Goal: Navigation & Orientation: Find specific page/section

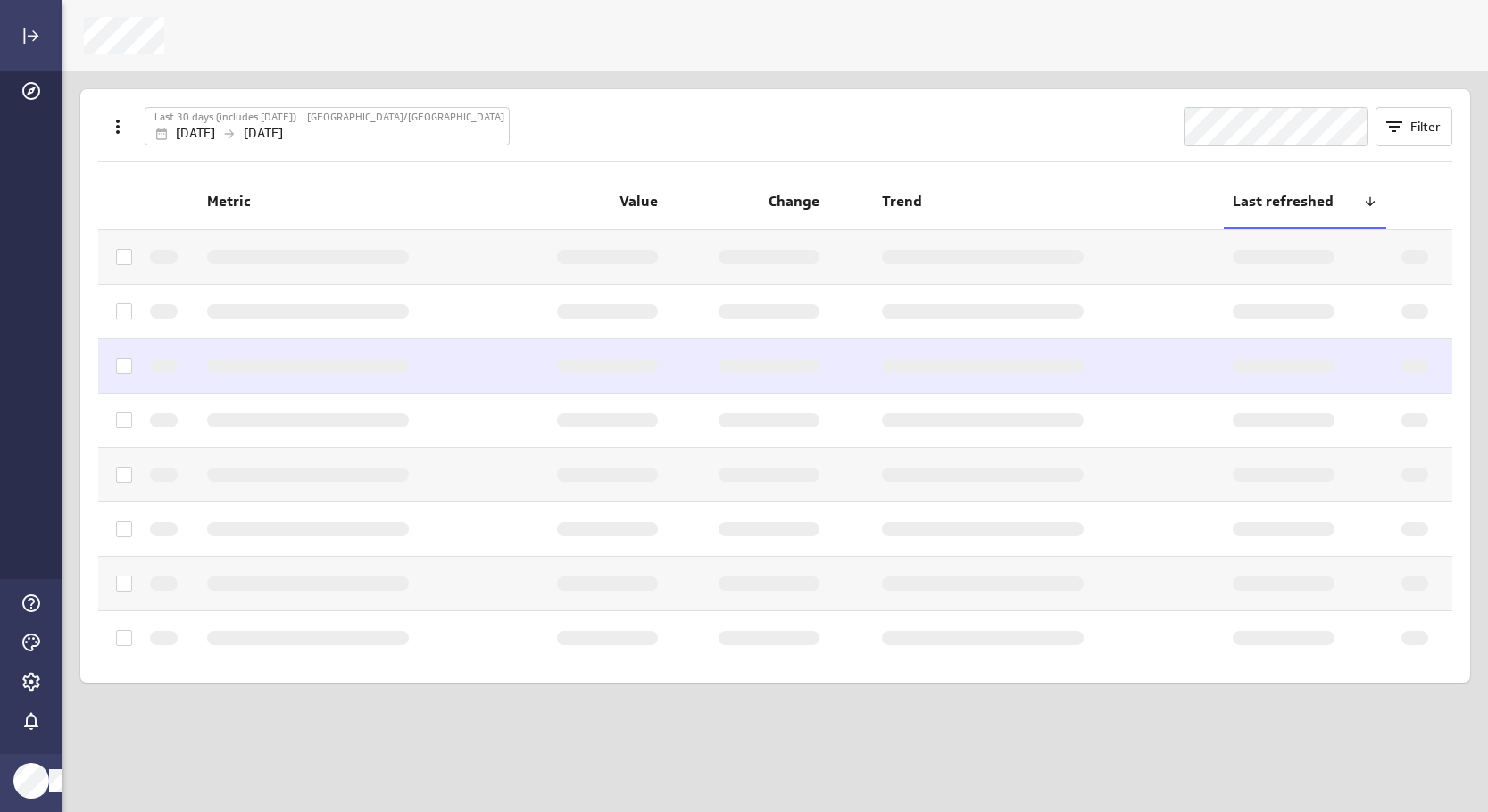
scroll to position [839, 1453]
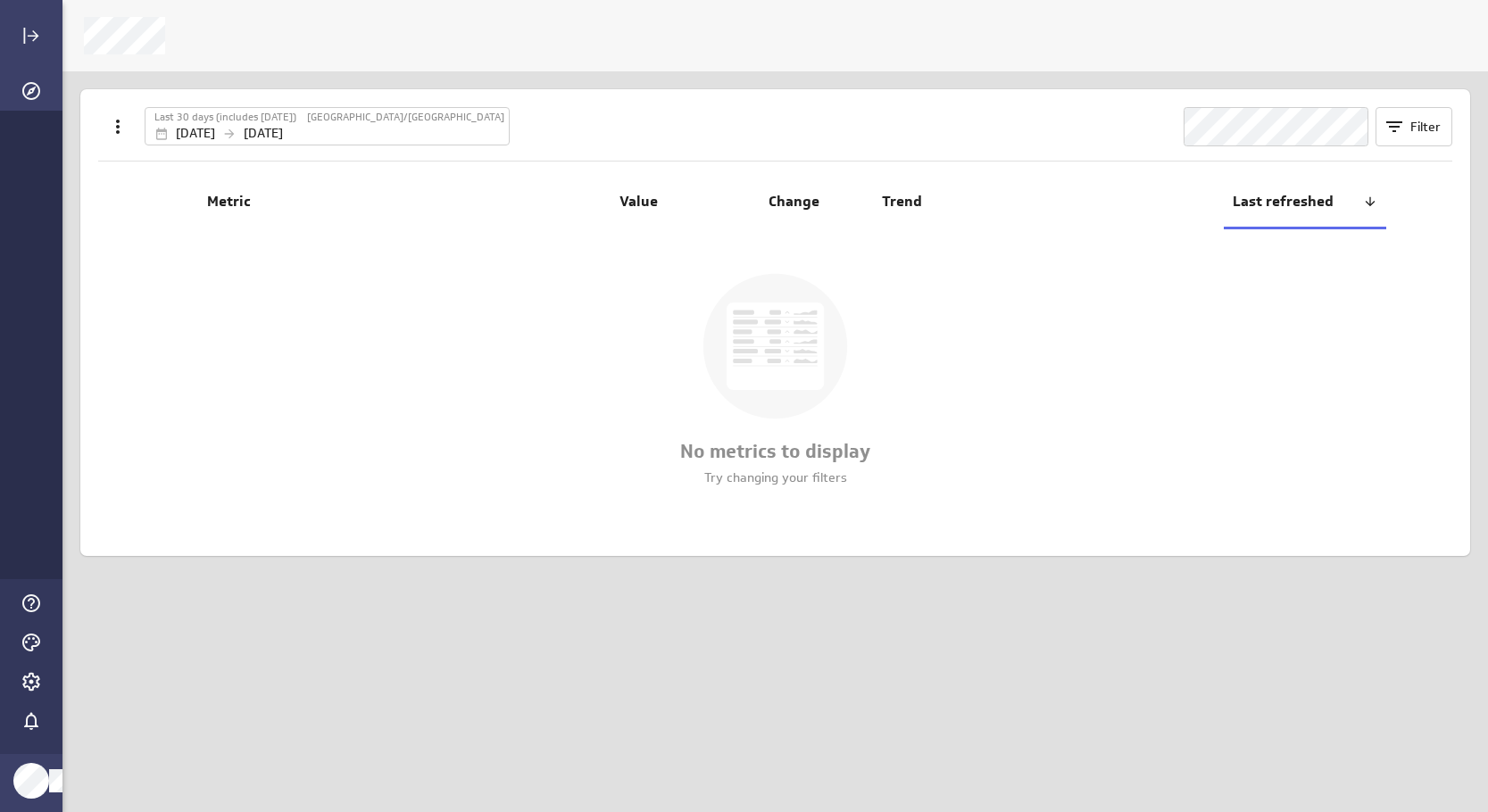
click at [35, 86] on icon "Explorer" at bounding box center [31, 90] width 22 height 22
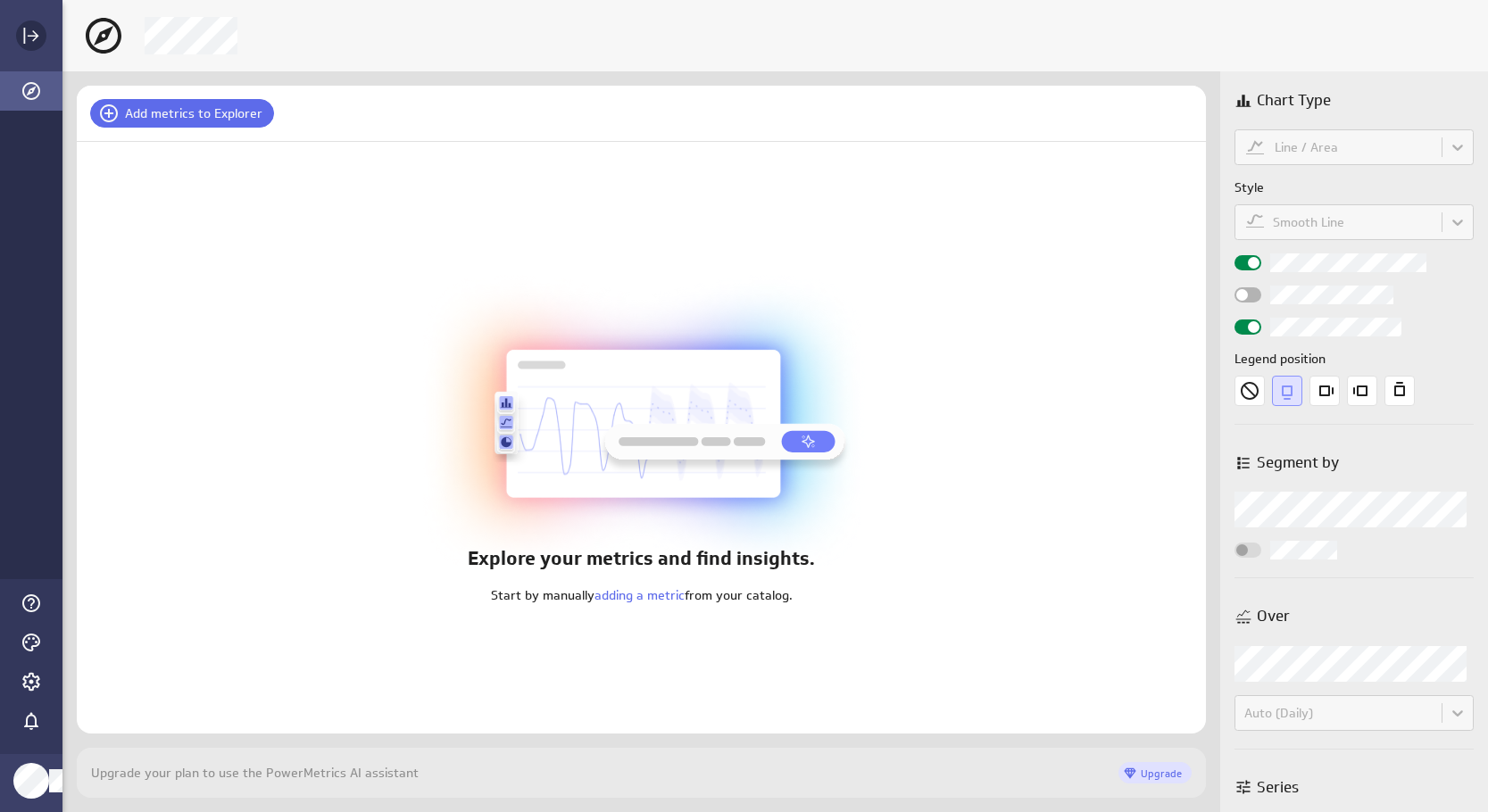
scroll to position [8, 8]
click at [36, 41] on icon "Expand" at bounding box center [31, 36] width 22 height 22
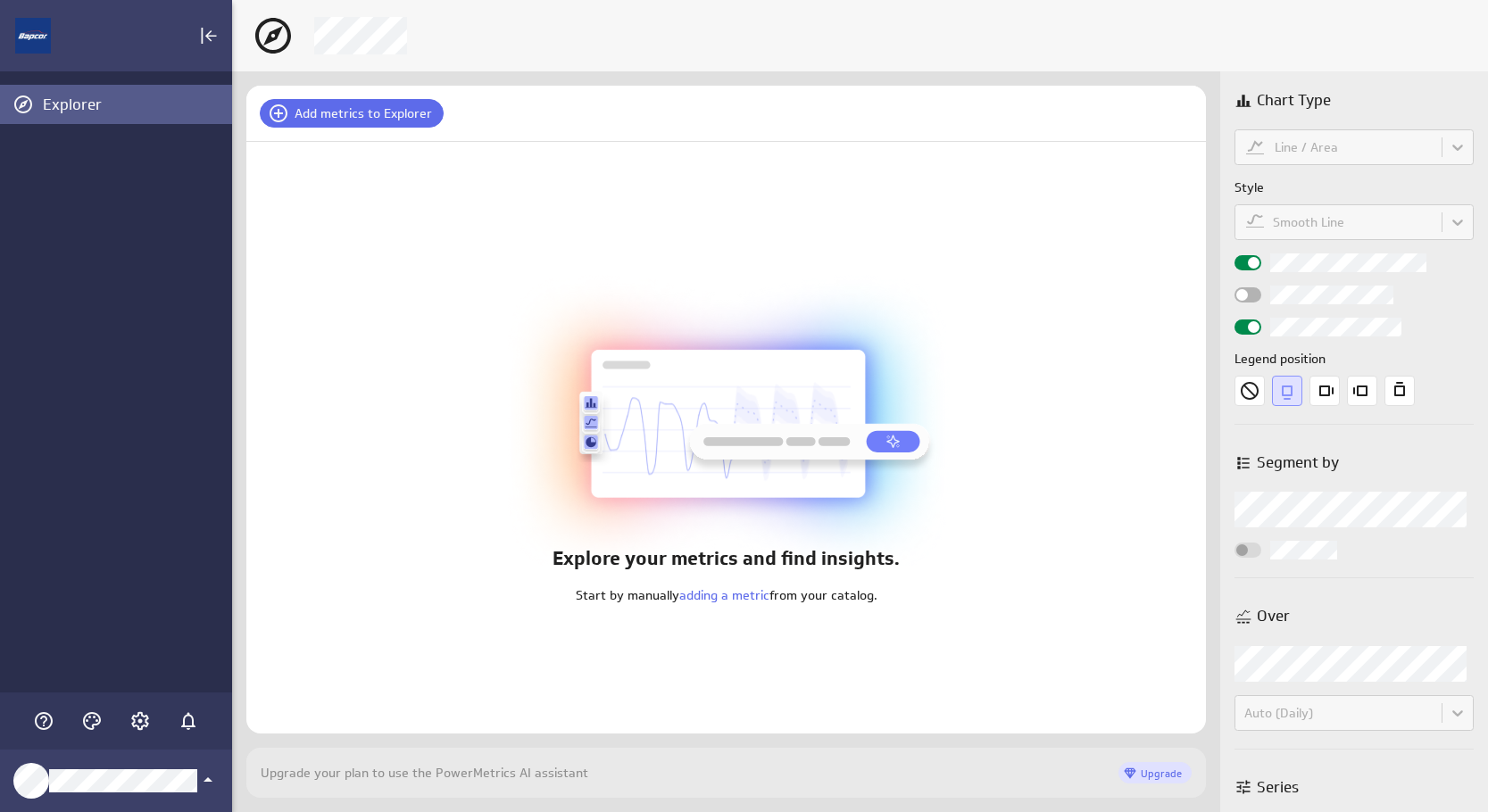
click at [58, 102] on div "Explorer" at bounding box center [135, 104] width 185 height 20
click at [209, 39] on icon "Collapse" at bounding box center [211, 36] width 11 height 11
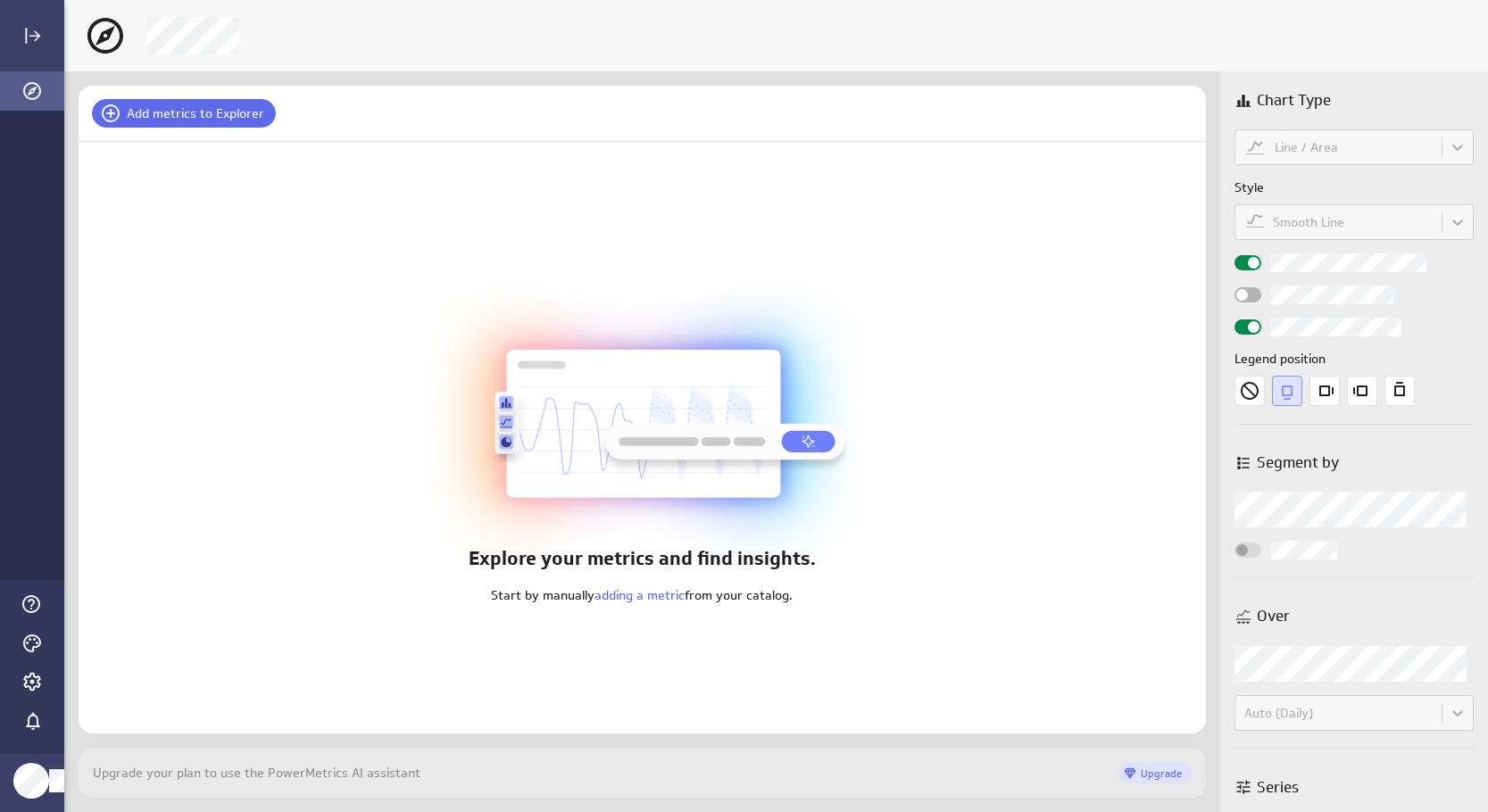
scroll to position [839, 1453]
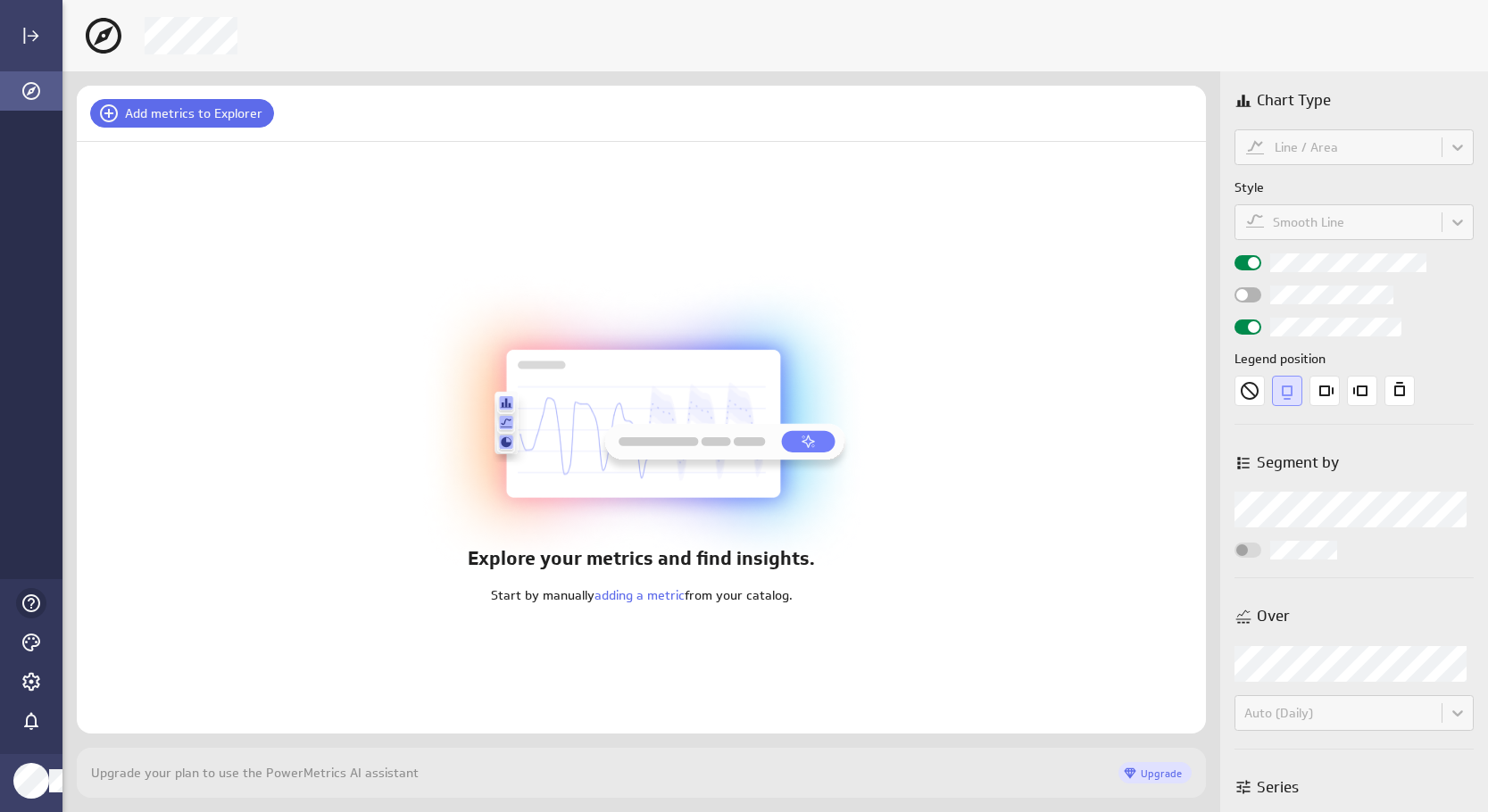
click at [35, 600] on icon "Help" at bounding box center [31, 603] width 22 height 22
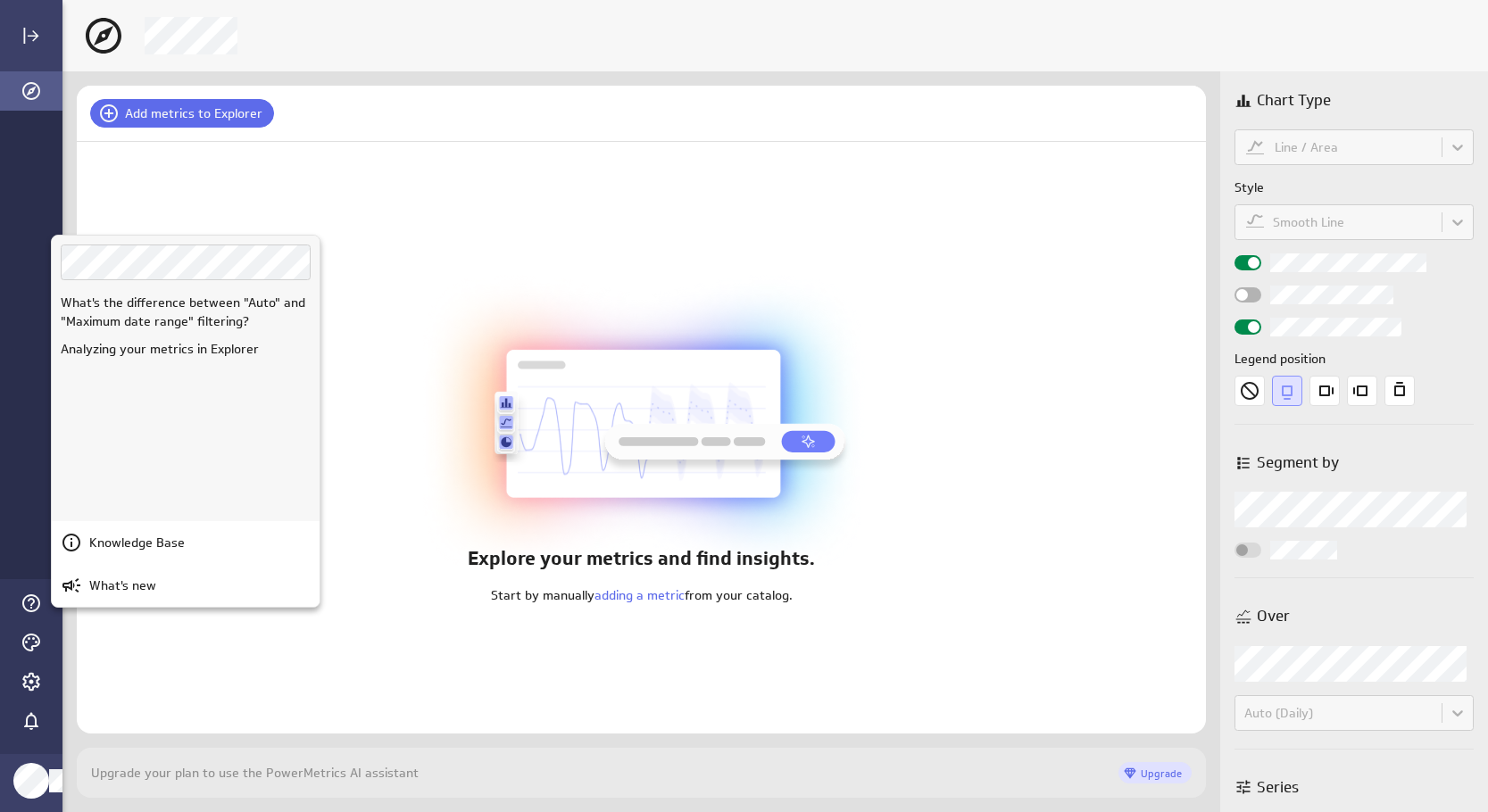
click at [30, 646] on div at bounding box center [744, 406] width 1488 height 812
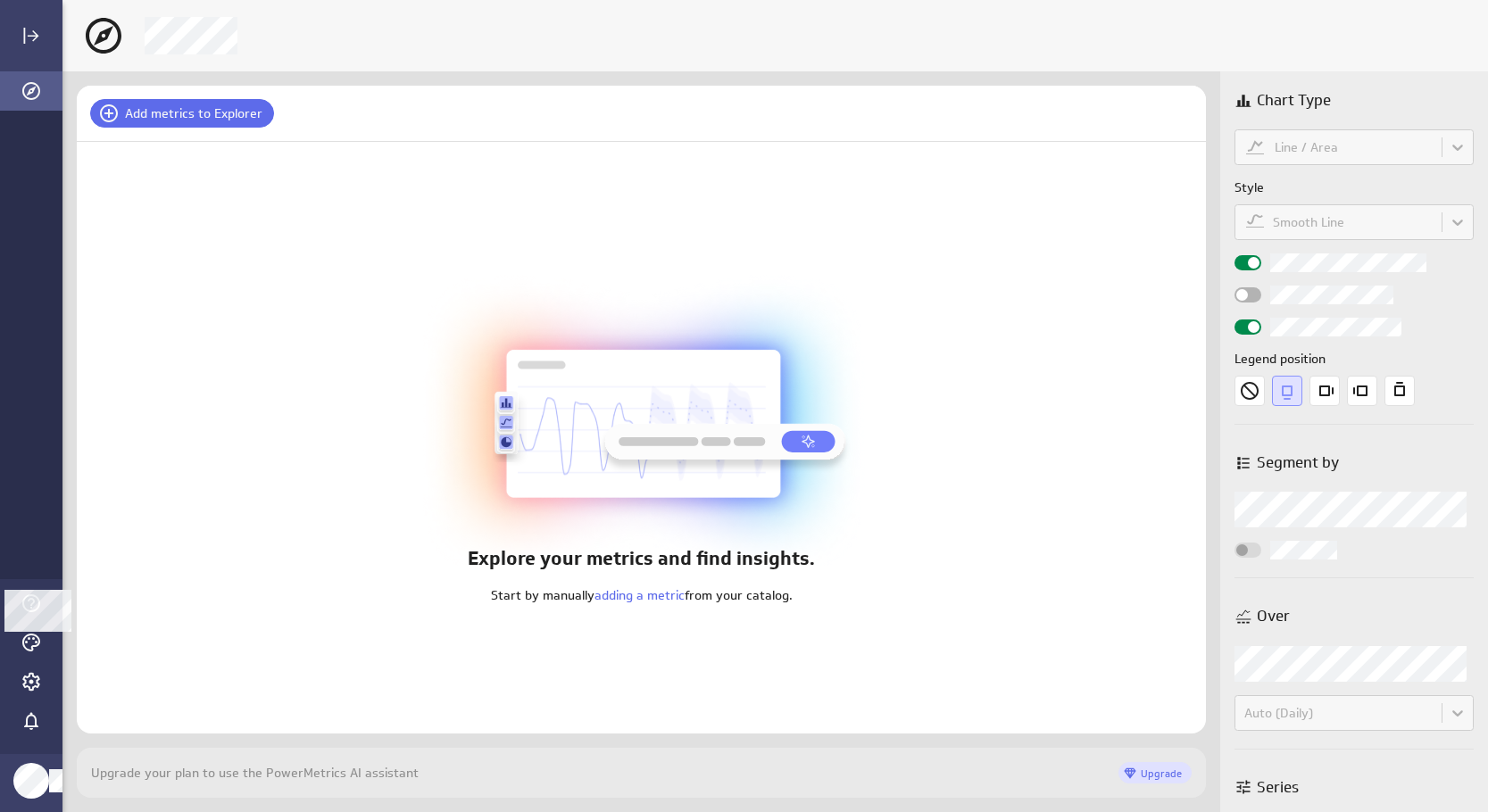
click at [30, 646] on icon "Themes" at bounding box center [31, 642] width 22 height 22
click at [374, 34] on div at bounding box center [744, 406] width 1488 height 812
click at [45, 730] on div "Main Menu" at bounding box center [31, 725] width 40 height 48
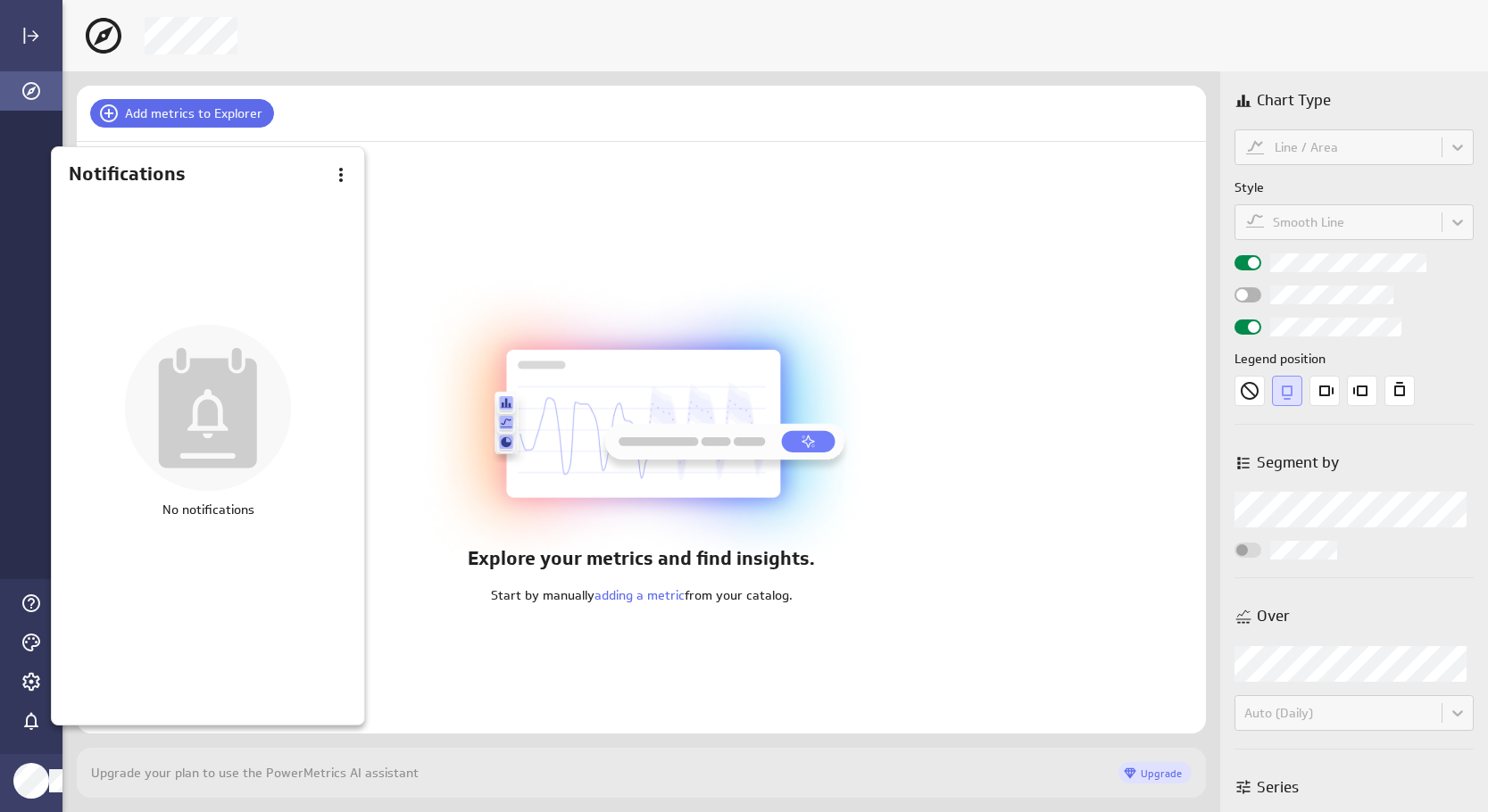
click at [470, 115] on div at bounding box center [744, 406] width 1488 height 812
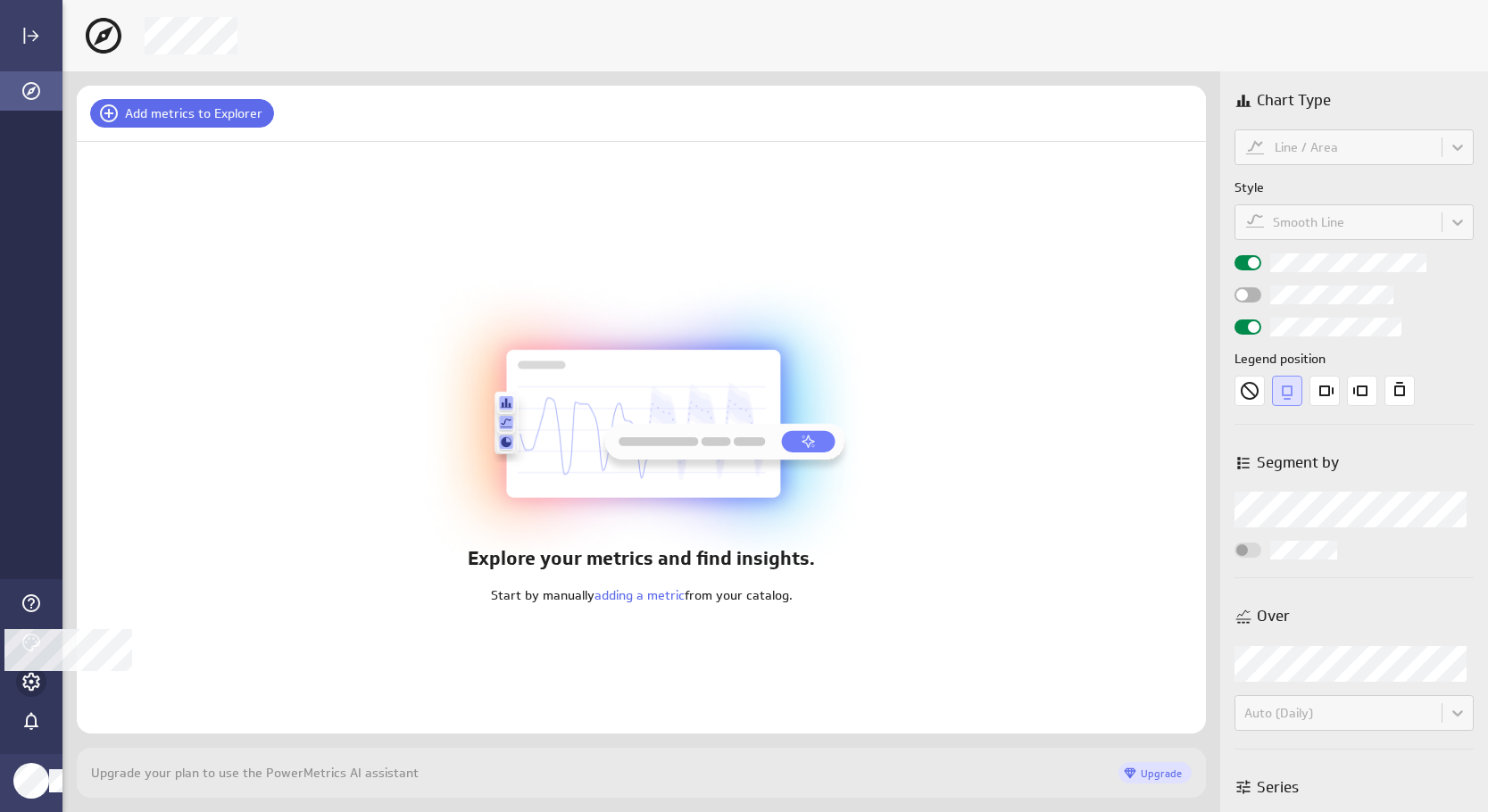
click at [25, 684] on icon "Account and settings" at bounding box center [31, 681] width 18 height 18
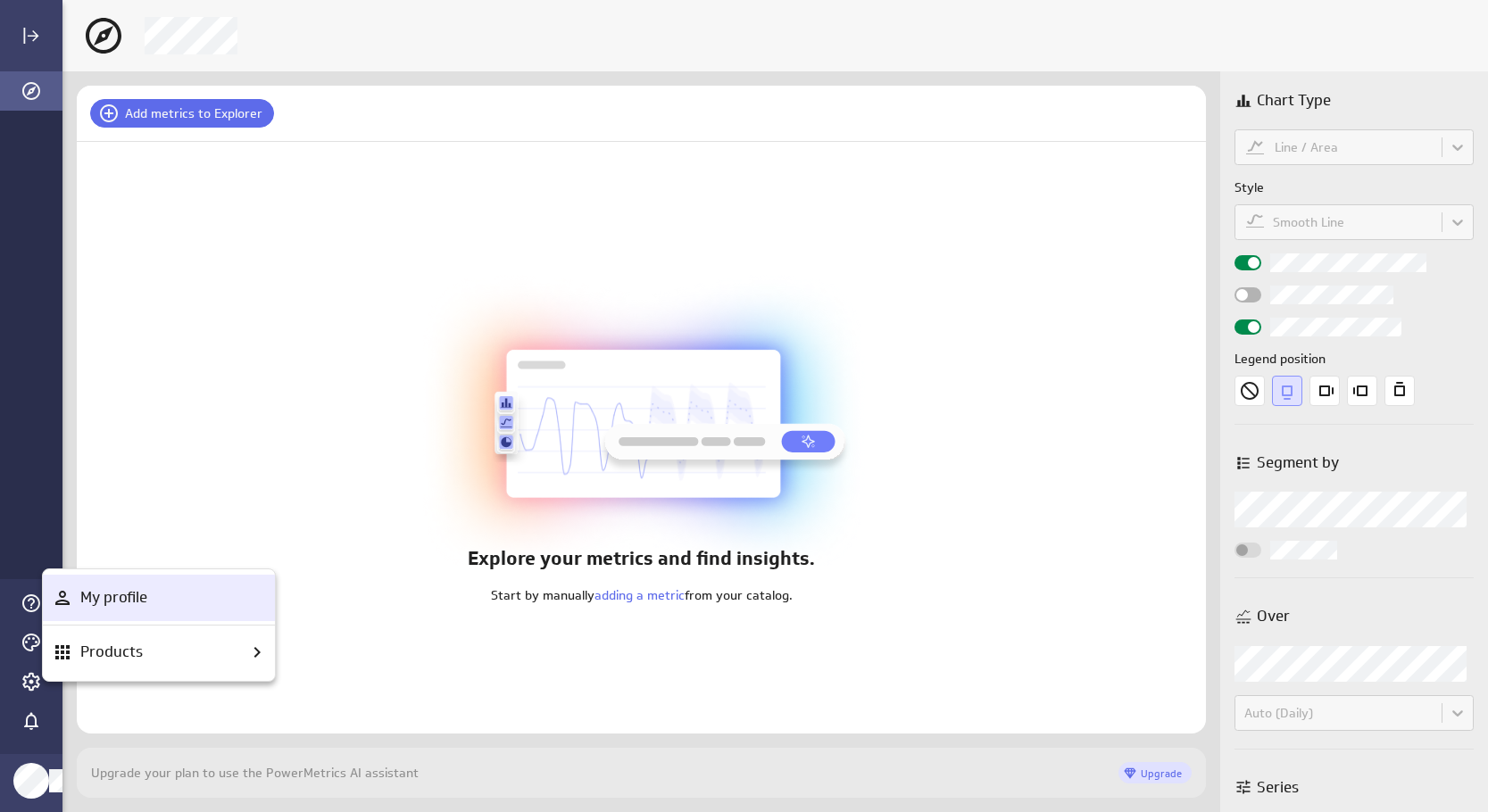
click at [109, 602] on p "My profile" at bounding box center [113, 597] width 67 height 23
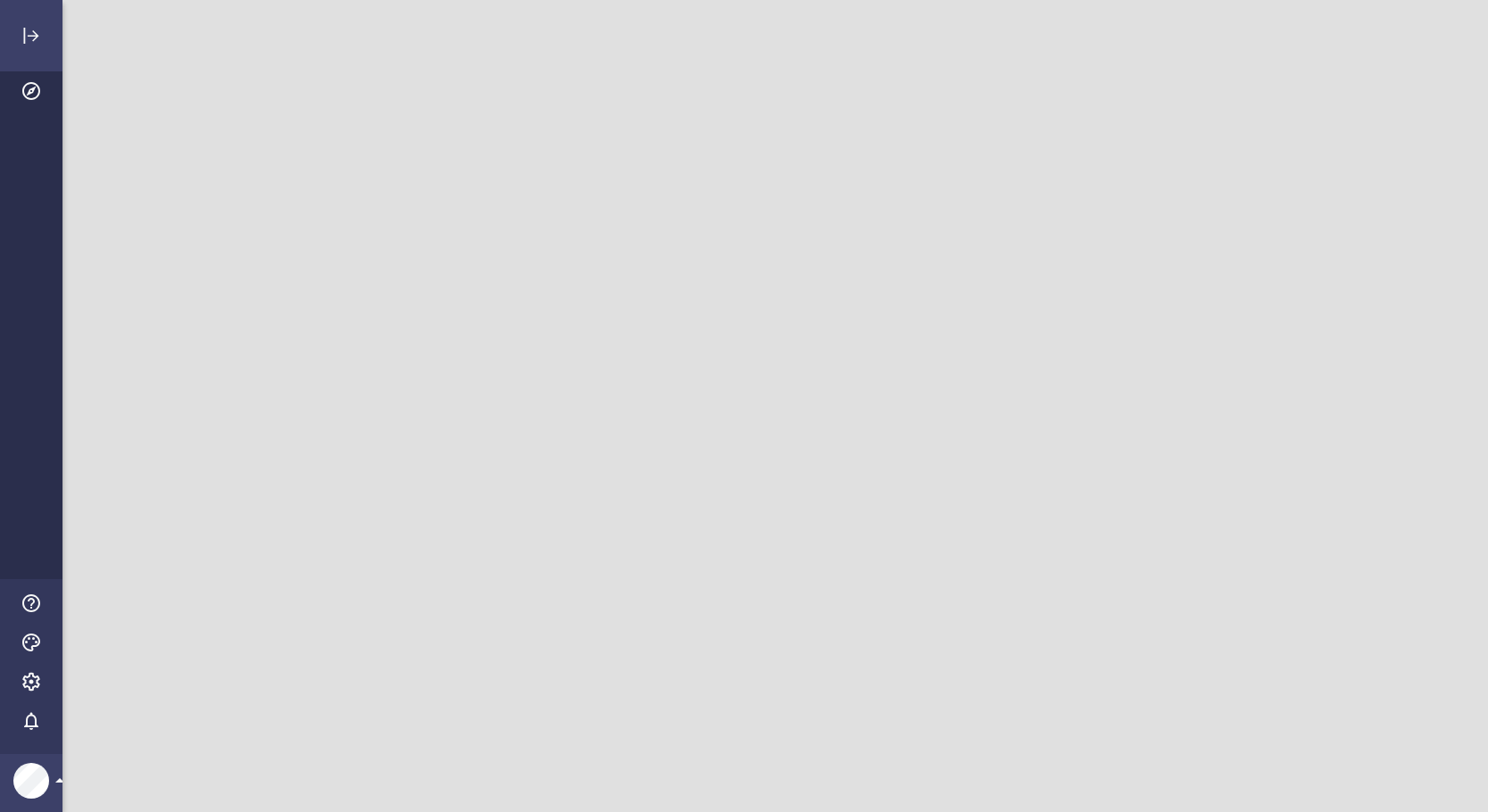
scroll to position [839, 1453]
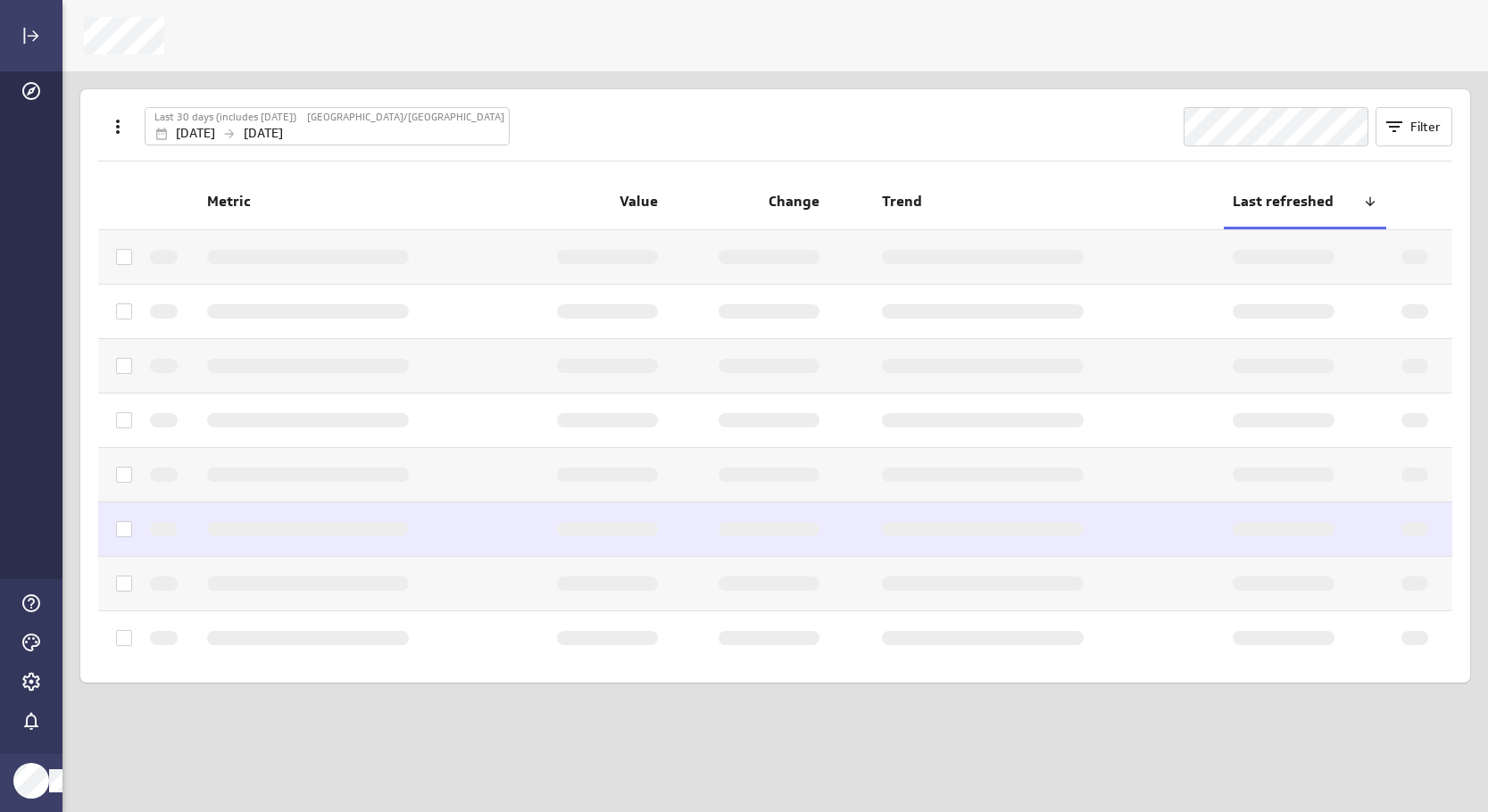
scroll to position [839, 1453]
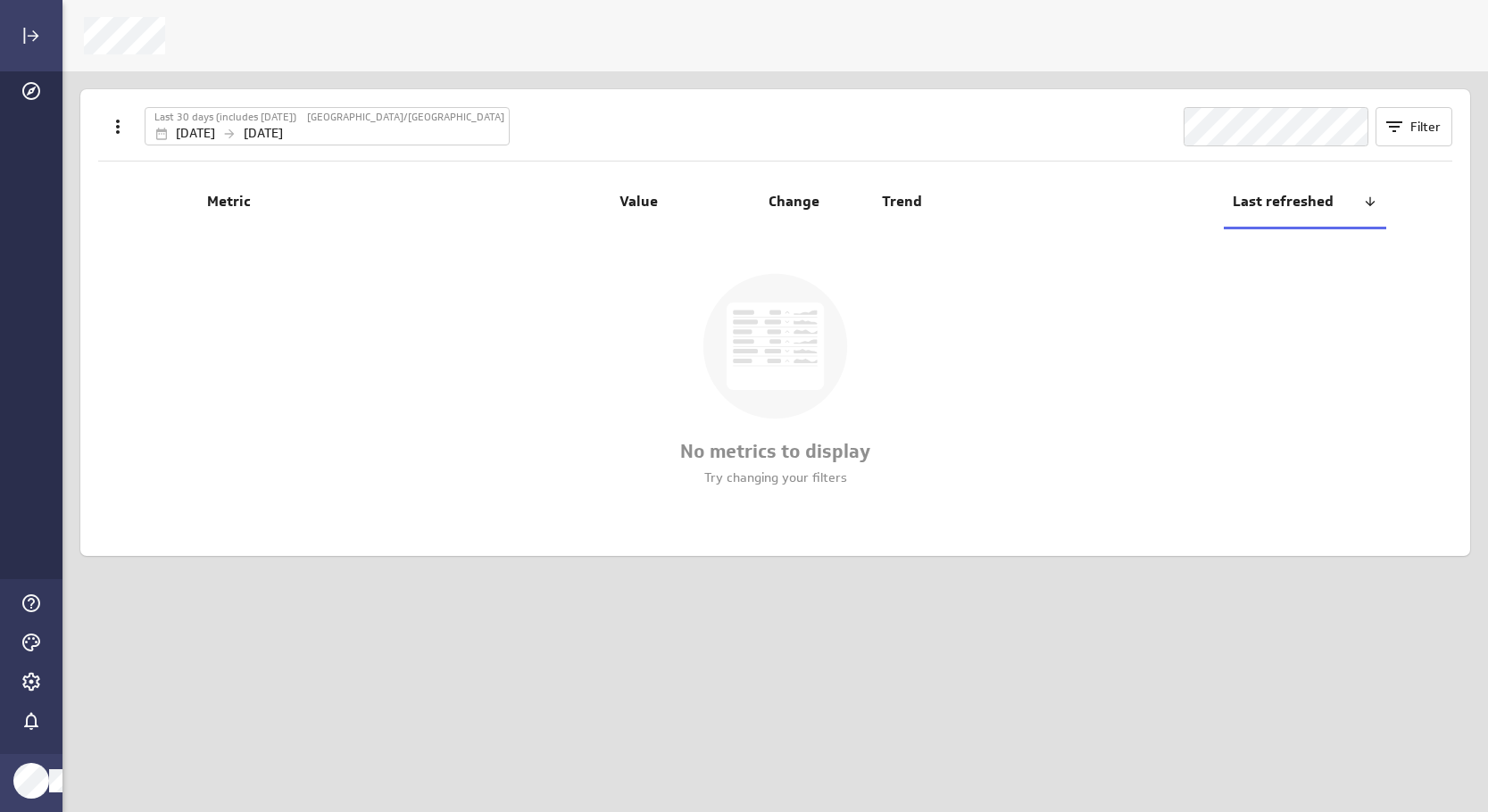
click at [1277, 198] on span "Last refreshed" at bounding box center [1298, 202] width 130 height 19
click at [1400, 132] on icon at bounding box center [1394, 126] width 22 height 22
click at [1292, 117] on div at bounding box center [744, 406] width 1488 height 812
click at [26, 639] on icon "Themes" at bounding box center [31, 642] width 22 height 22
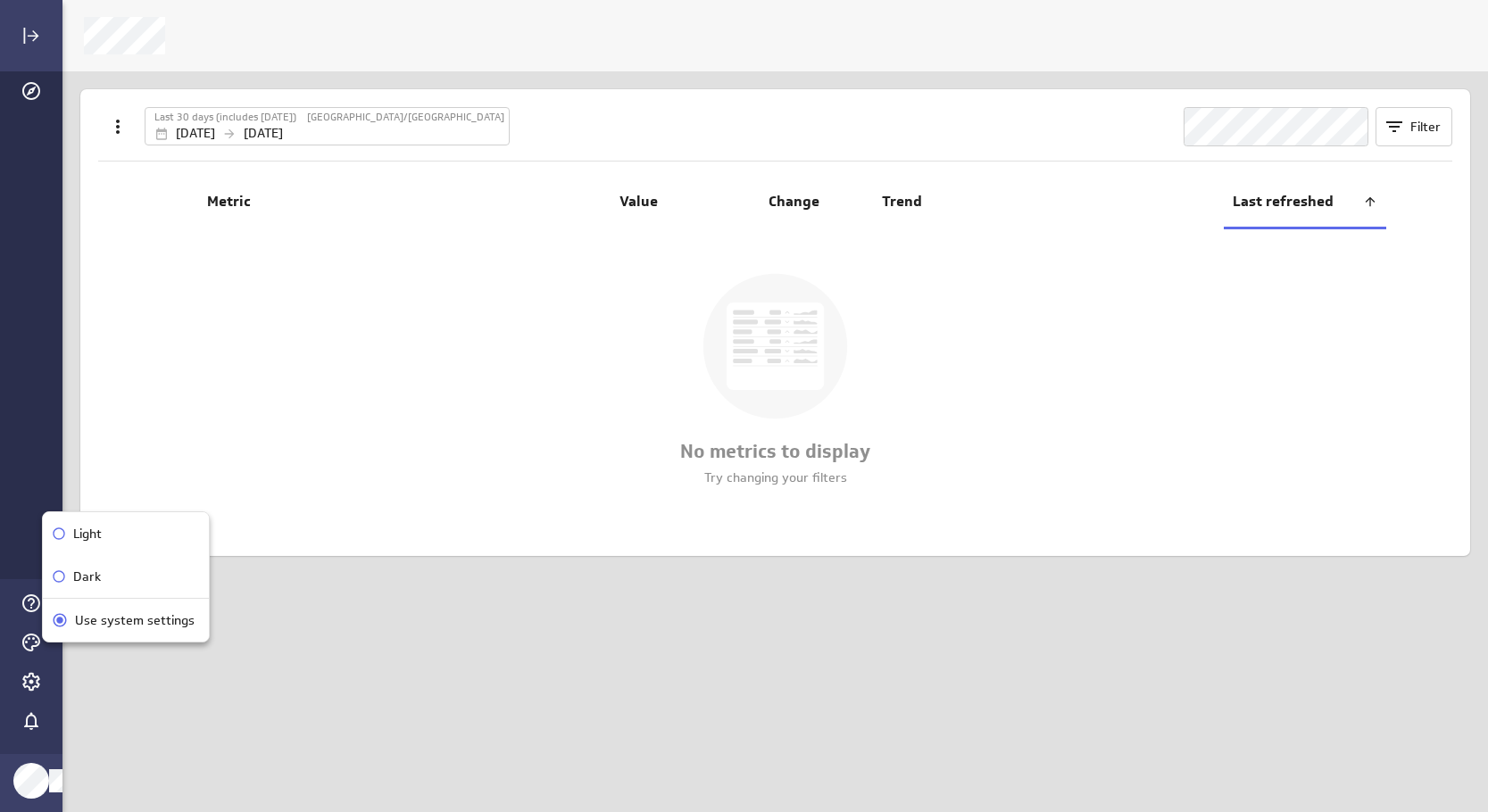
click at [26, 683] on div at bounding box center [744, 406] width 1488 height 812
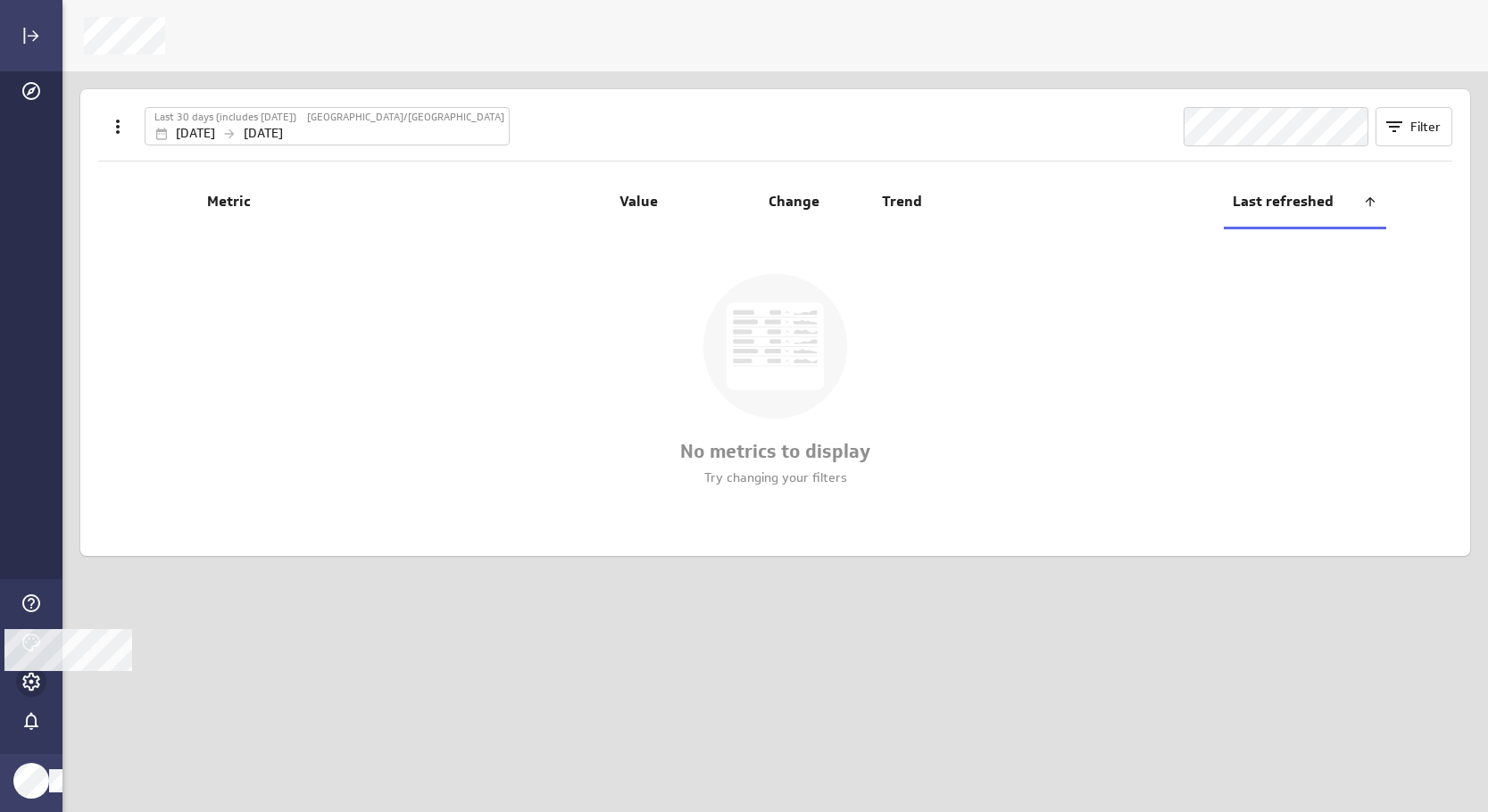
click at [32, 679] on icon "Account and settings" at bounding box center [31, 681] width 22 height 22
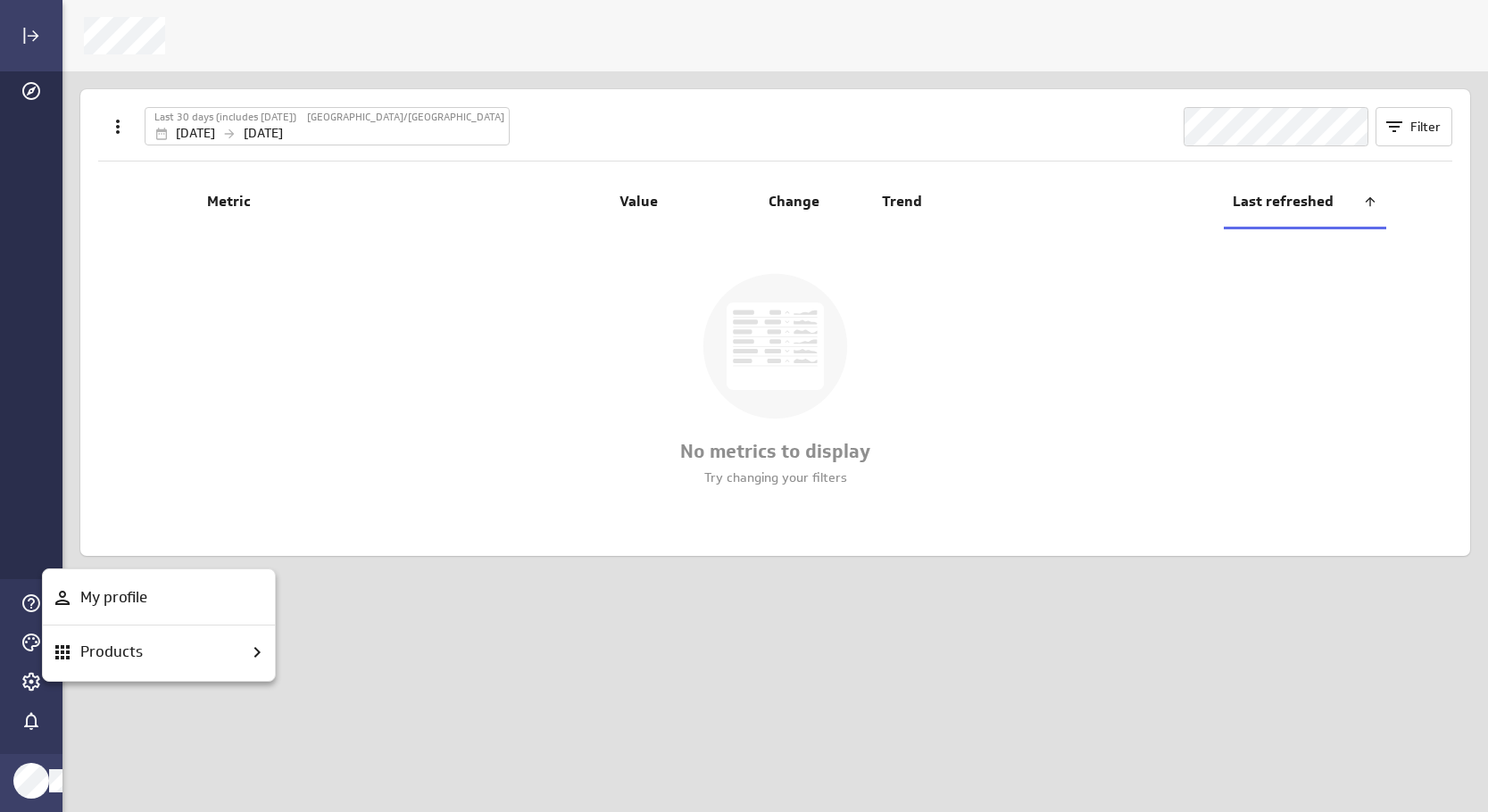
click at [29, 725] on div at bounding box center [744, 406] width 1488 height 812
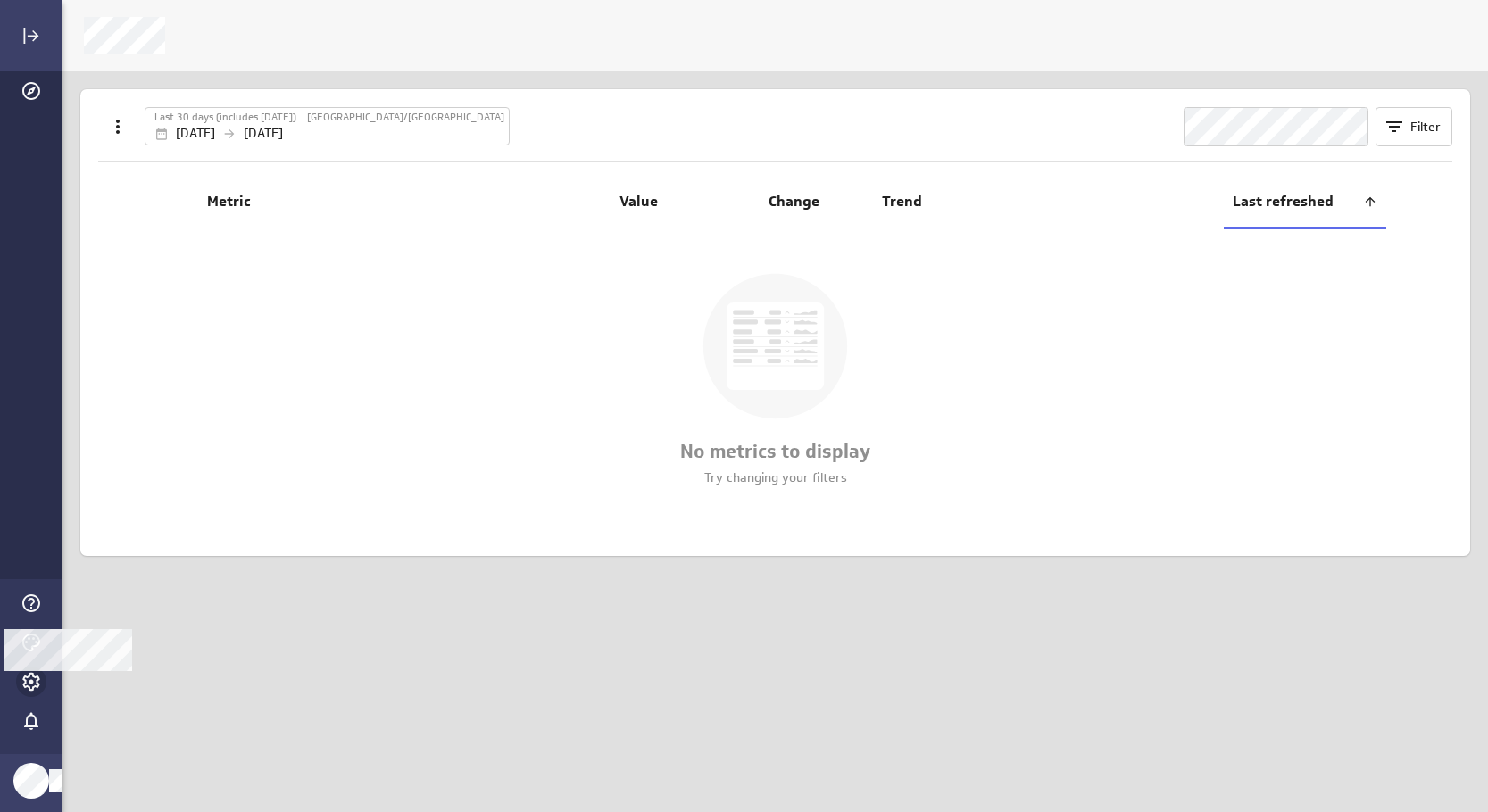
click at [28, 675] on icon "Account and settings" at bounding box center [31, 681] width 22 height 22
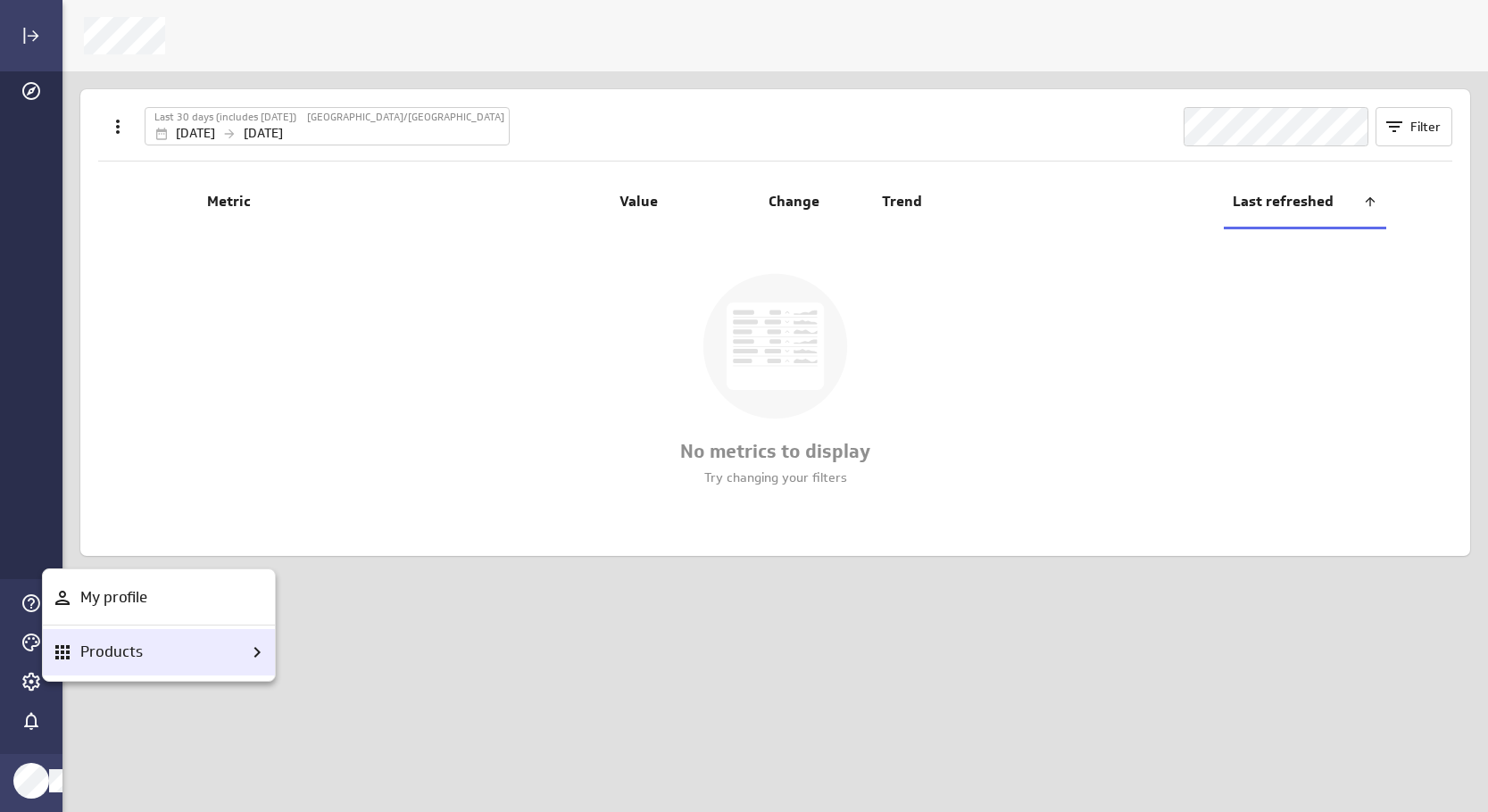
click at [153, 673] on div "Products" at bounding box center [158, 652] width 232 height 46
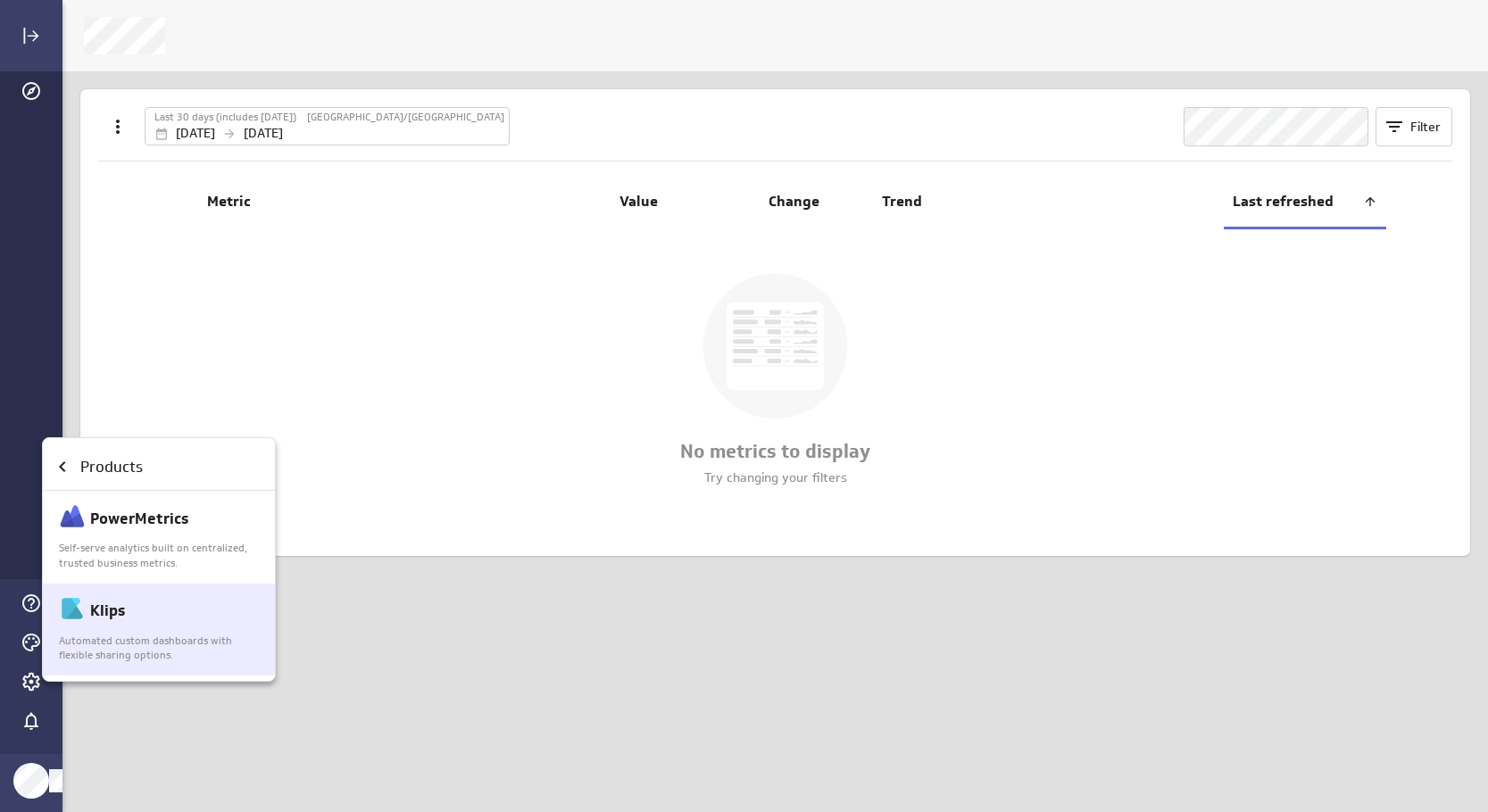
click at [110, 619] on p "Klips" at bounding box center [107, 611] width 35 height 23
